Goal: Transaction & Acquisition: Download file/media

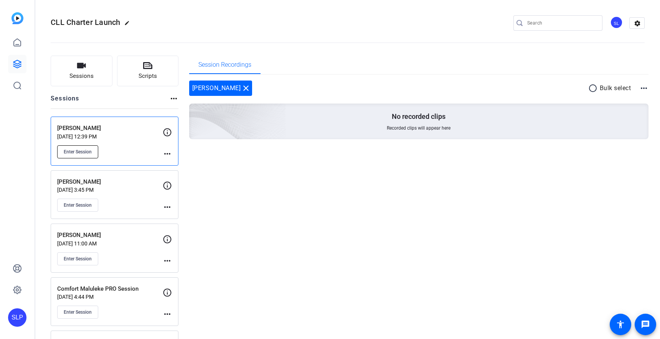
scroll to position [2, 0]
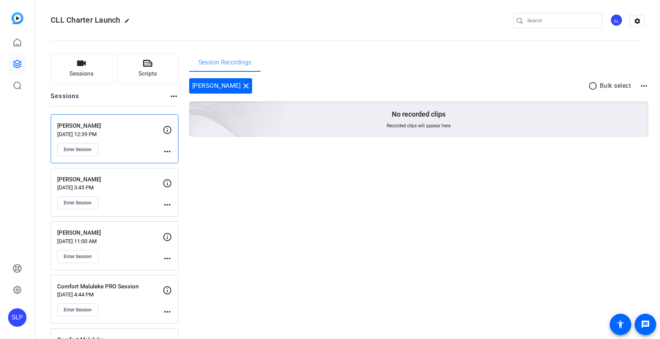
click at [77, 126] on p "[PERSON_NAME]" at bounding box center [109, 126] width 105 height 9
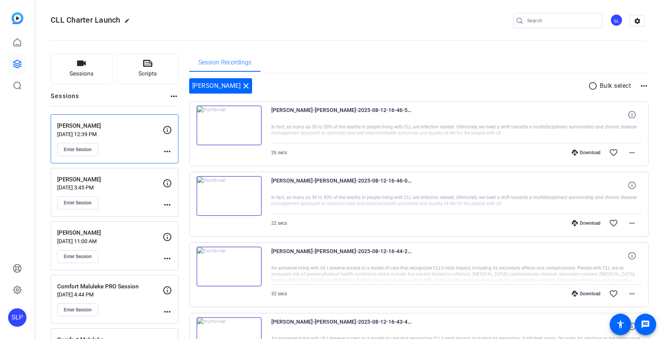
click at [583, 151] on div "Download" at bounding box center [586, 153] width 36 height 6
click at [637, 156] on span at bounding box center [631, 152] width 18 height 18
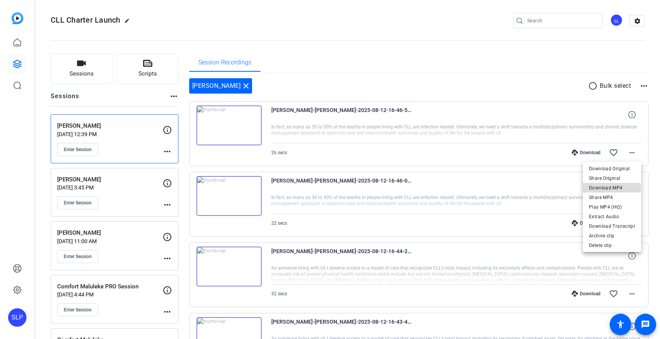
click at [599, 190] on span "Download MP4" at bounding box center [612, 187] width 46 height 9
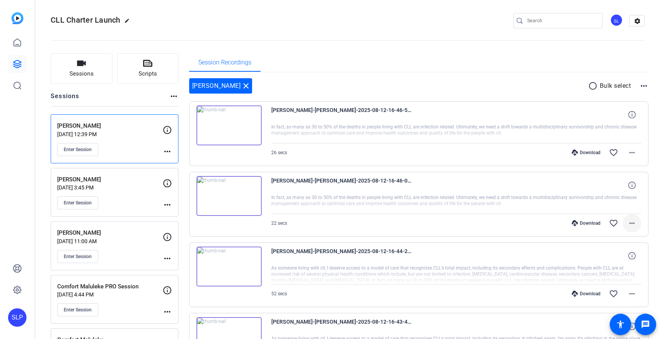
click at [630, 219] on mat-icon "more_horiz" at bounding box center [631, 223] width 9 height 9
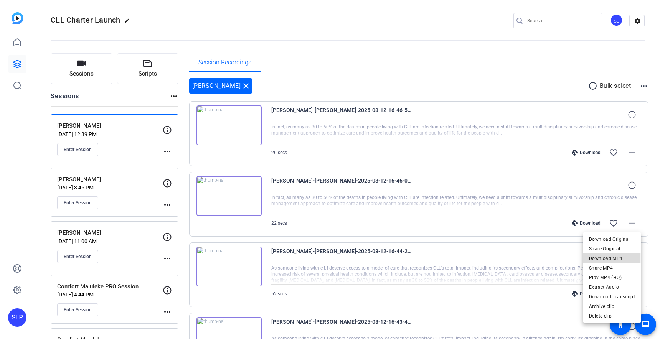
click at [597, 260] on span "Download MP4" at bounding box center [612, 258] width 46 height 9
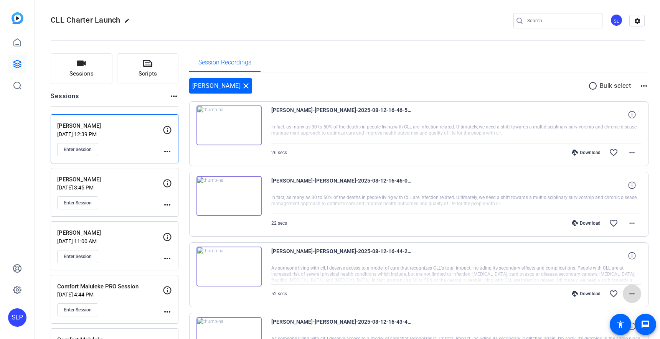
click at [633, 297] on mat-icon "more_horiz" at bounding box center [631, 293] width 9 height 9
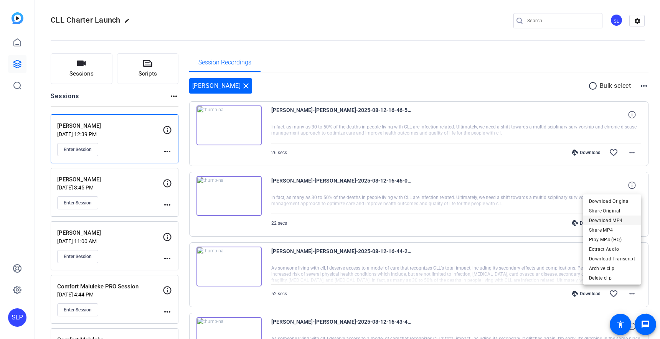
click at [601, 220] on span "Download MP4" at bounding box center [612, 220] width 46 height 9
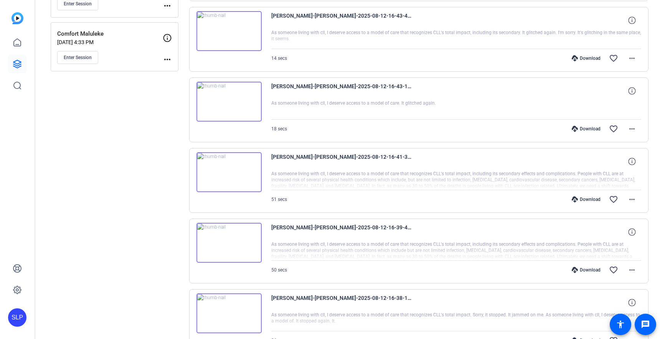
scroll to position [314, 0]
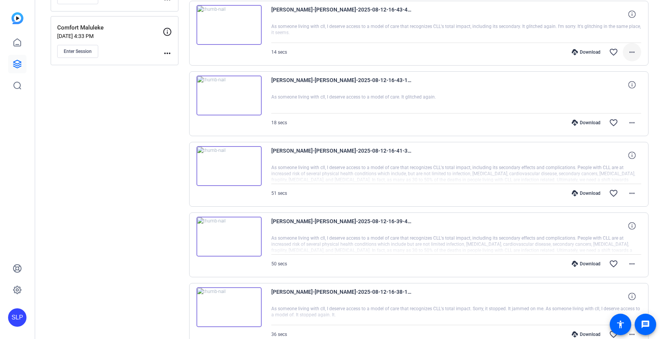
click at [630, 54] on mat-icon "more_horiz" at bounding box center [631, 52] width 9 height 9
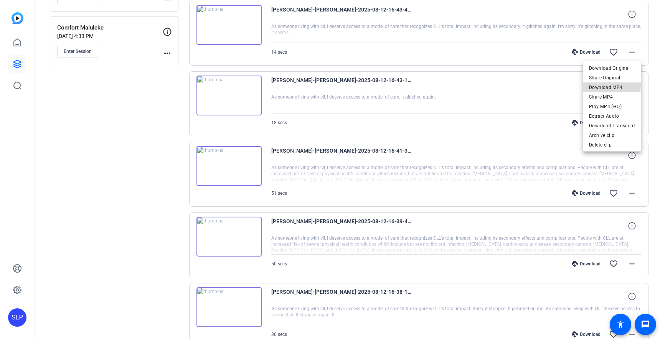
click at [607, 84] on span "Download MP4" at bounding box center [612, 87] width 46 height 9
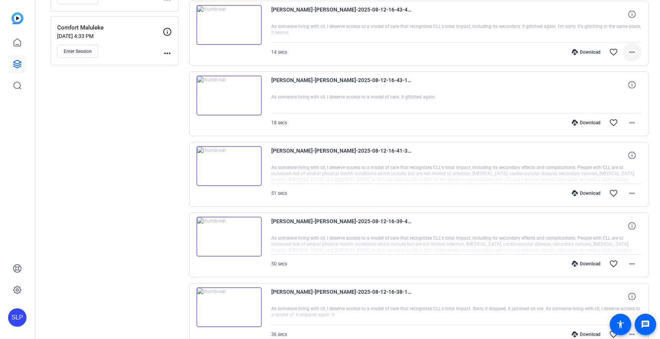
click at [632, 52] on mat-icon "more_horiz" at bounding box center [631, 52] width 9 height 9
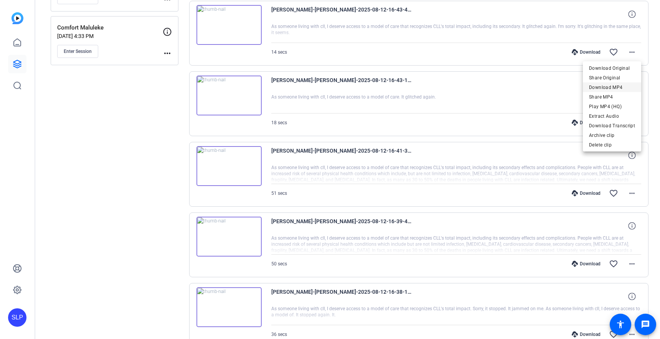
drag, startPoint x: 602, startPoint y: 97, endPoint x: 598, endPoint y: 88, distance: 10.5
click at [598, 88] on div "Download Original Share Original Download MP4 Share MP4 Play MP4 (HQ) Extract A…" at bounding box center [611, 96] width 58 height 67
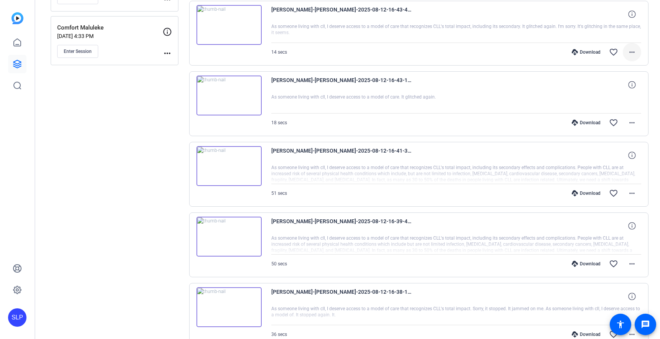
click at [631, 57] on span at bounding box center [631, 52] width 18 height 18
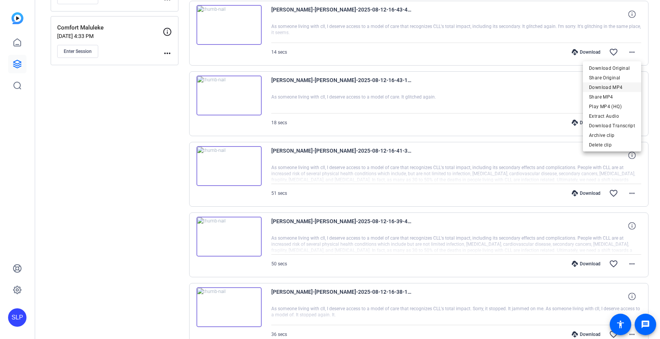
click at [598, 88] on span "Download MP4" at bounding box center [612, 87] width 46 height 9
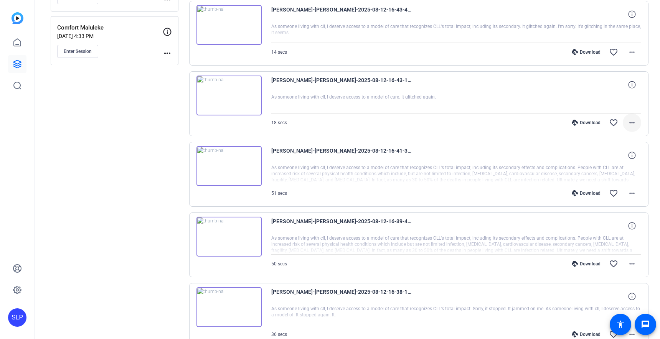
click at [632, 119] on mat-icon "more_horiz" at bounding box center [631, 122] width 9 height 9
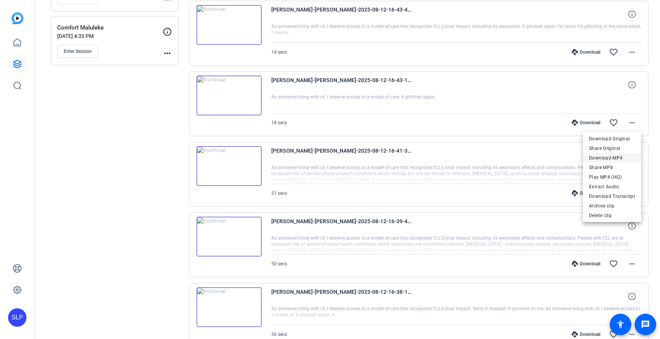
click at [611, 159] on span "Download MP4" at bounding box center [612, 157] width 46 height 9
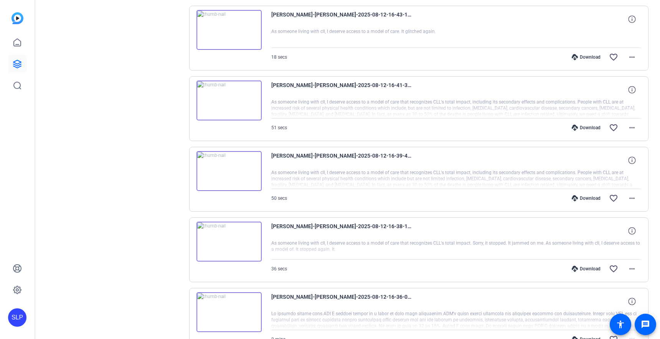
scroll to position [382, 0]
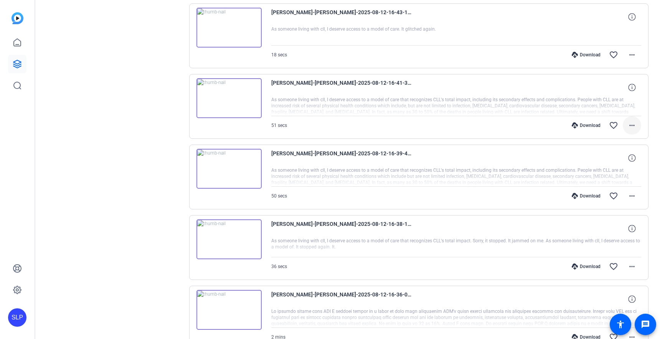
click at [630, 124] on mat-icon "more_horiz" at bounding box center [631, 125] width 9 height 9
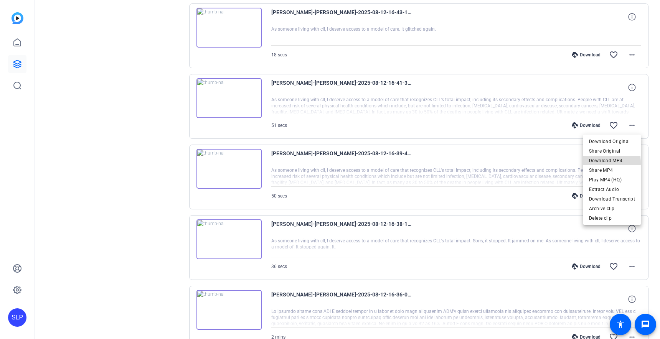
click at [602, 163] on span "Download MP4" at bounding box center [612, 160] width 46 height 9
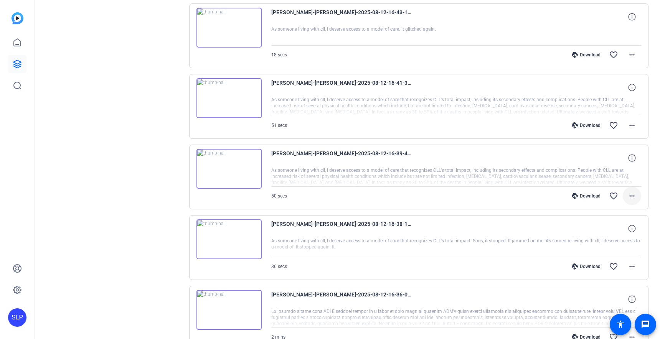
click at [630, 197] on mat-icon "more_horiz" at bounding box center [631, 195] width 9 height 9
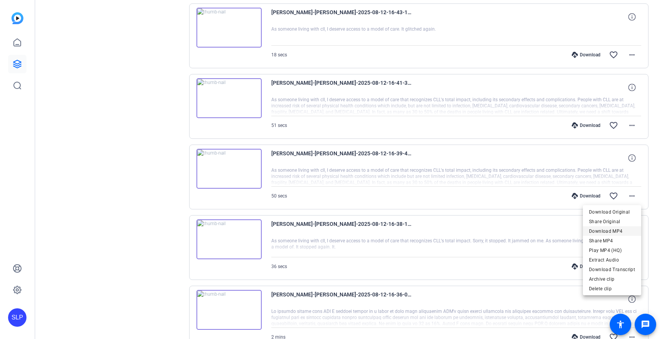
click at [611, 230] on span "Download MP4" at bounding box center [612, 231] width 46 height 9
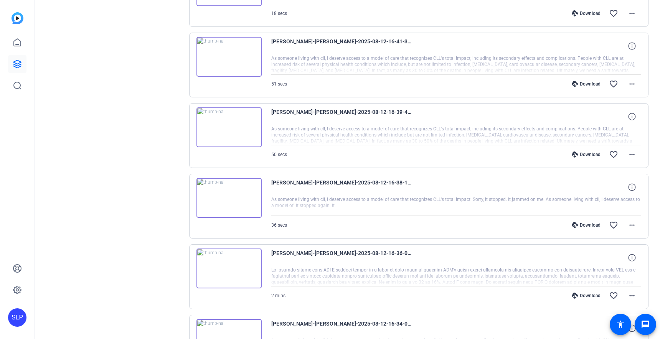
scroll to position [428, 0]
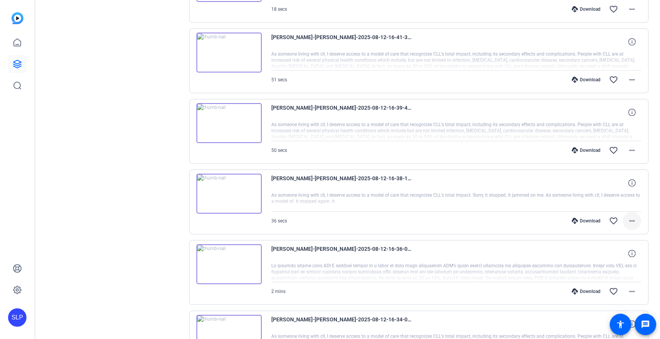
click at [631, 223] on mat-icon "more_horiz" at bounding box center [631, 220] width 9 height 9
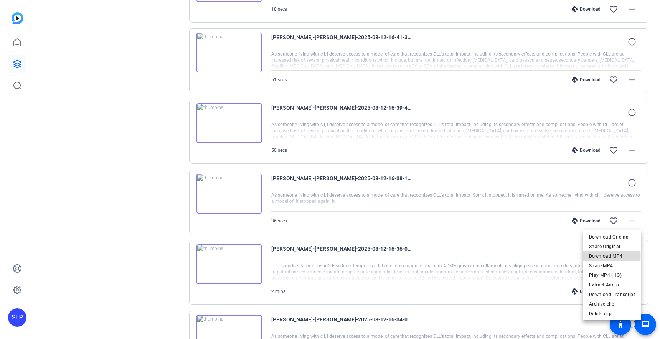
click at [608, 256] on span "Download MP4" at bounding box center [612, 256] width 46 height 9
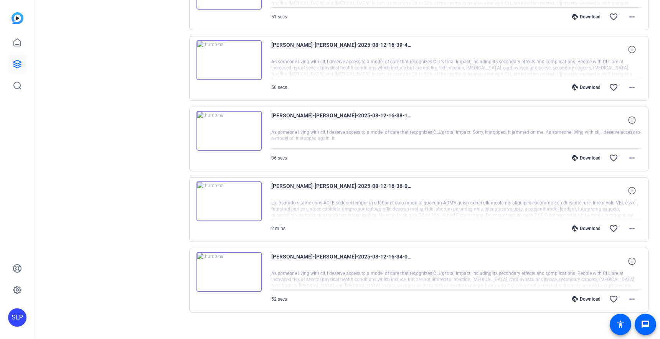
scroll to position [494, 0]
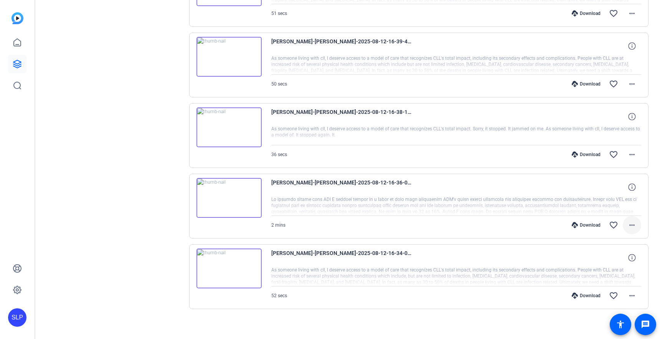
click at [634, 224] on mat-icon "more_horiz" at bounding box center [631, 224] width 9 height 9
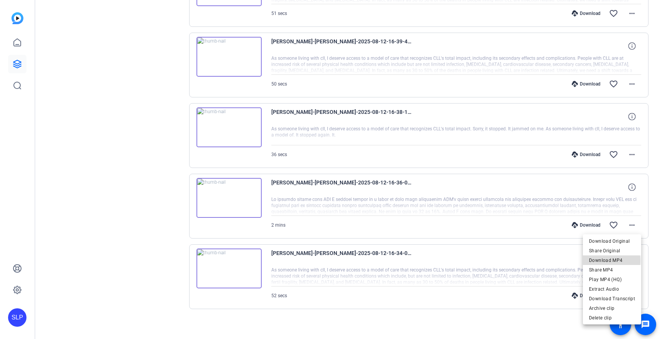
click at [597, 261] on span "Download MP4" at bounding box center [612, 260] width 46 height 9
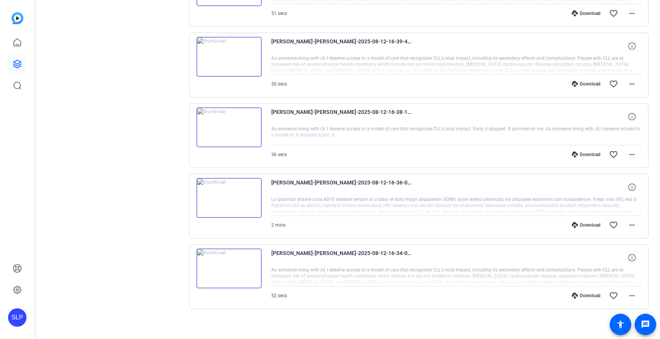
scroll to position [498, 0]
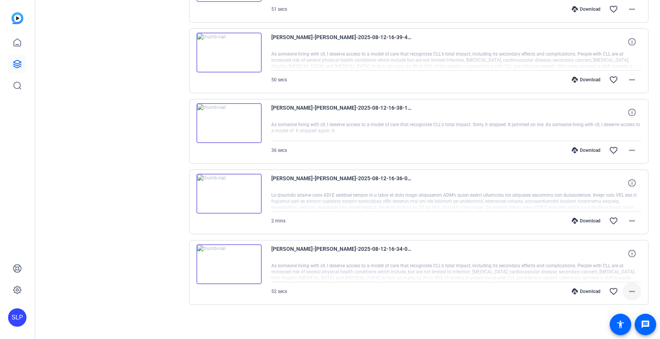
click at [632, 294] on mat-icon "more_horiz" at bounding box center [631, 291] width 9 height 9
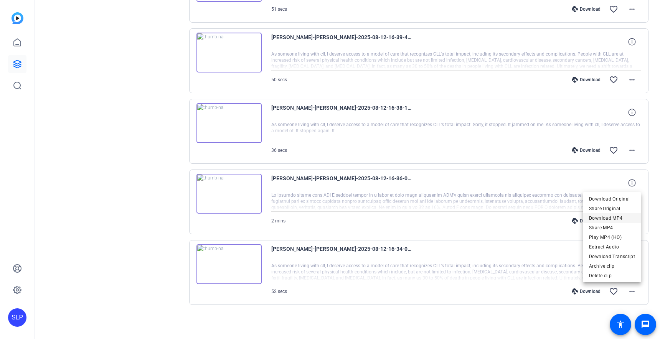
click at [602, 216] on span "Download MP4" at bounding box center [612, 218] width 46 height 9
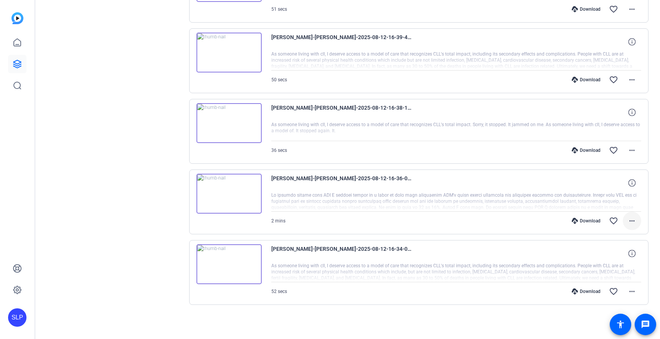
click at [636, 222] on span at bounding box center [631, 221] width 18 height 18
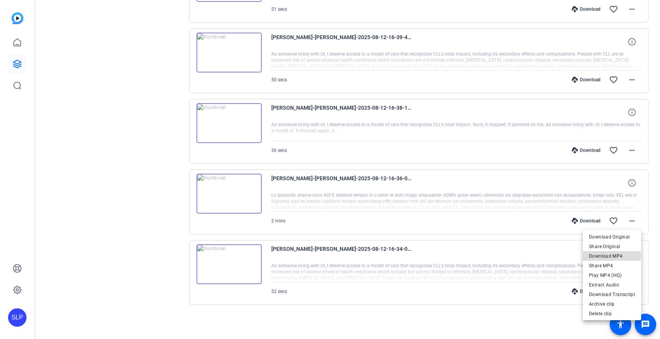
click at [609, 255] on span "Download MP4" at bounding box center [612, 256] width 46 height 9
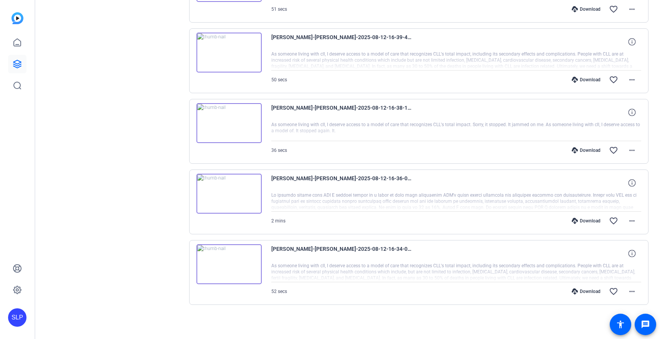
click at [275, 127] on div at bounding box center [456, 131] width 370 height 19
click at [286, 108] on span "[PERSON_NAME]-[PERSON_NAME]-2025-08-12-16-38-14-031-0" at bounding box center [342, 112] width 142 height 18
click at [634, 148] on mat-icon "more_horiz" at bounding box center [631, 150] width 9 height 9
